Goal: Find specific page/section: Find specific page/section

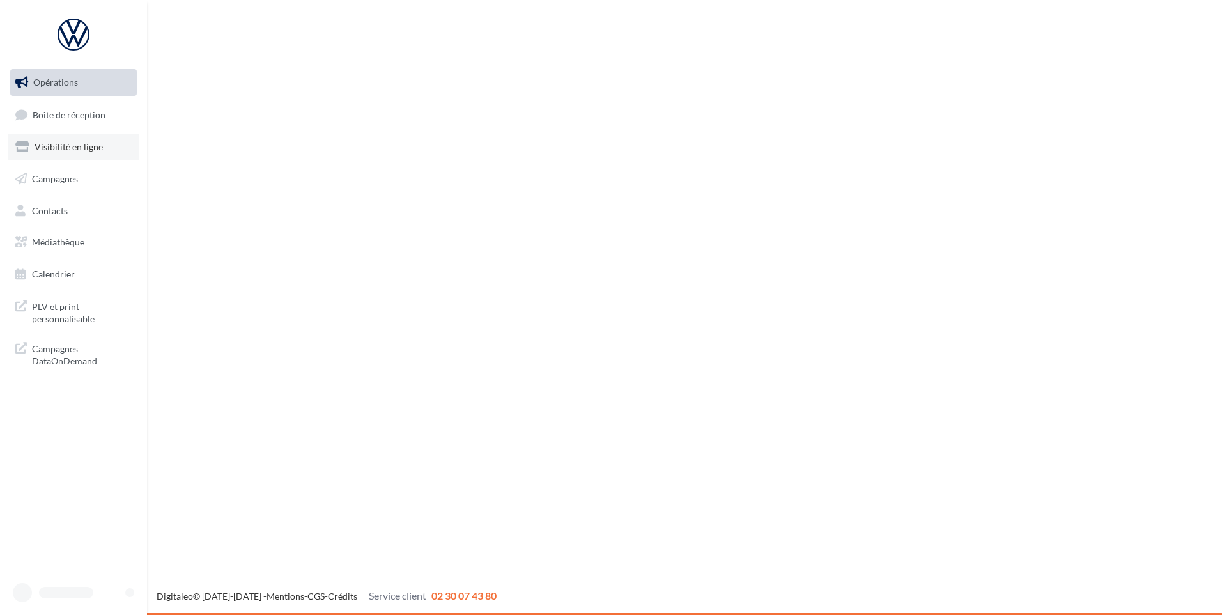
click at [66, 137] on link "Visibilité en ligne" at bounding box center [74, 147] width 132 height 27
click at [85, 118] on span "Boîte de réception" at bounding box center [69, 114] width 73 height 11
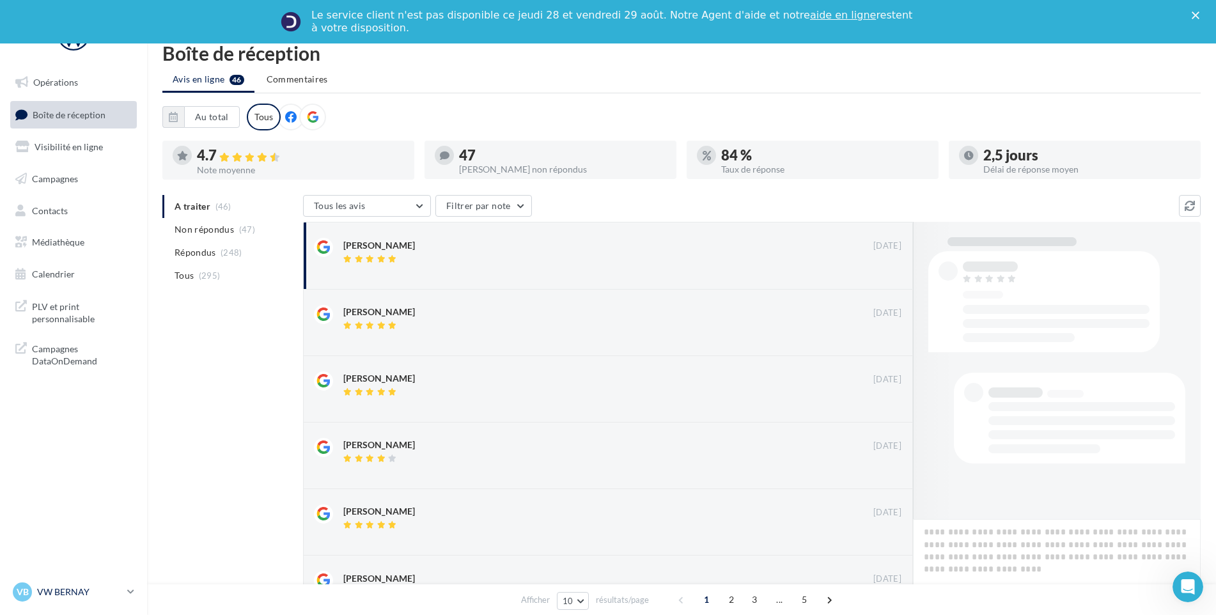
click at [88, 593] on p "VW BERNAY" at bounding box center [79, 592] width 85 height 13
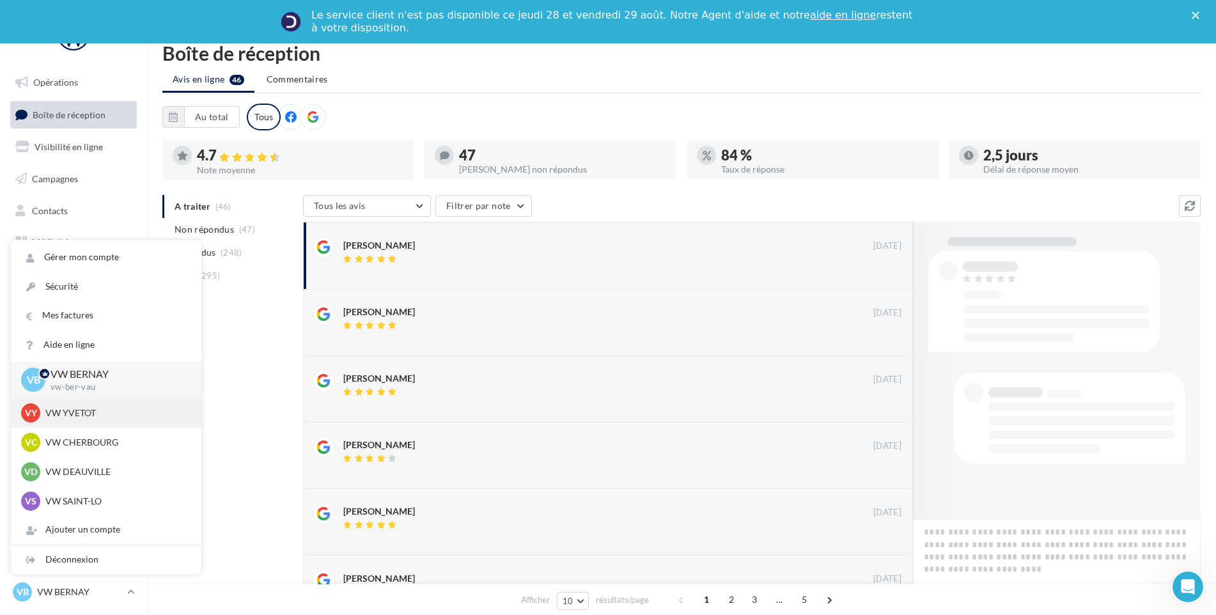
click at [101, 405] on div "VY VW YVETOT vw-yve-vau" at bounding box center [106, 412] width 170 height 19
